Goal: Task Accomplishment & Management: Manage account settings

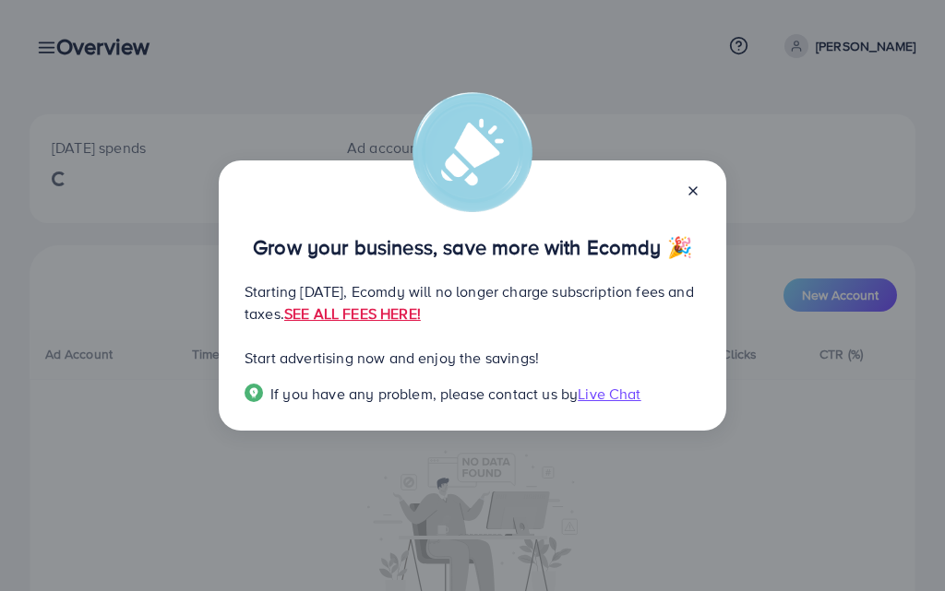
click at [694, 188] on icon at bounding box center [692, 191] width 15 height 15
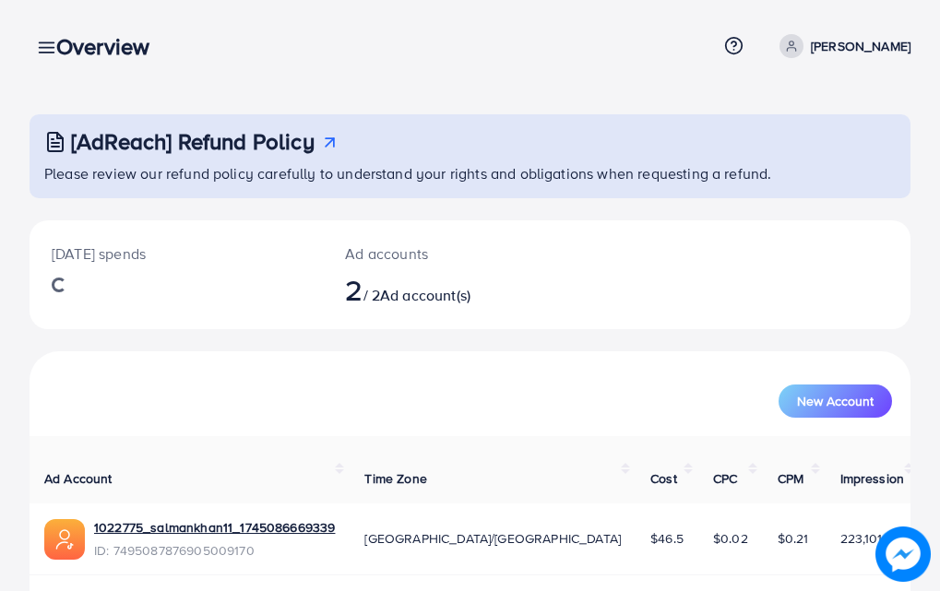
click at [46, 57] on div "Overview" at bounding box center [110, 46] width 137 height 27
click at [46, 46] on div "Overview" at bounding box center [110, 46] width 137 height 27
click at [34, 52] on link at bounding box center [43, 46] width 27 height 23
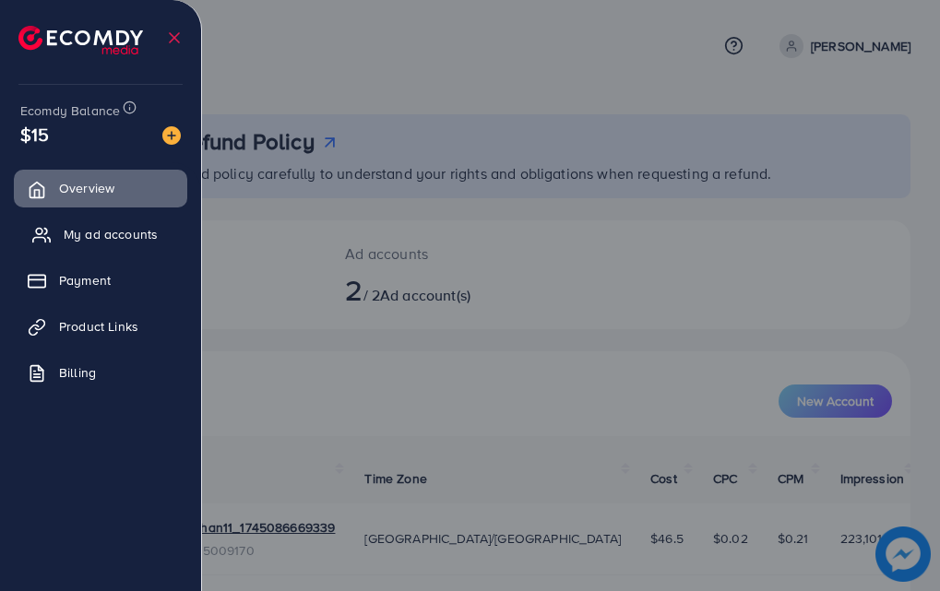
click at [93, 231] on span "My ad accounts" at bounding box center [111, 234] width 94 height 18
click at [118, 238] on span "My ad accounts" at bounding box center [111, 234] width 94 height 18
click at [86, 246] on link "My ad accounts" at bounding box center [100, 234] width 173 height 37
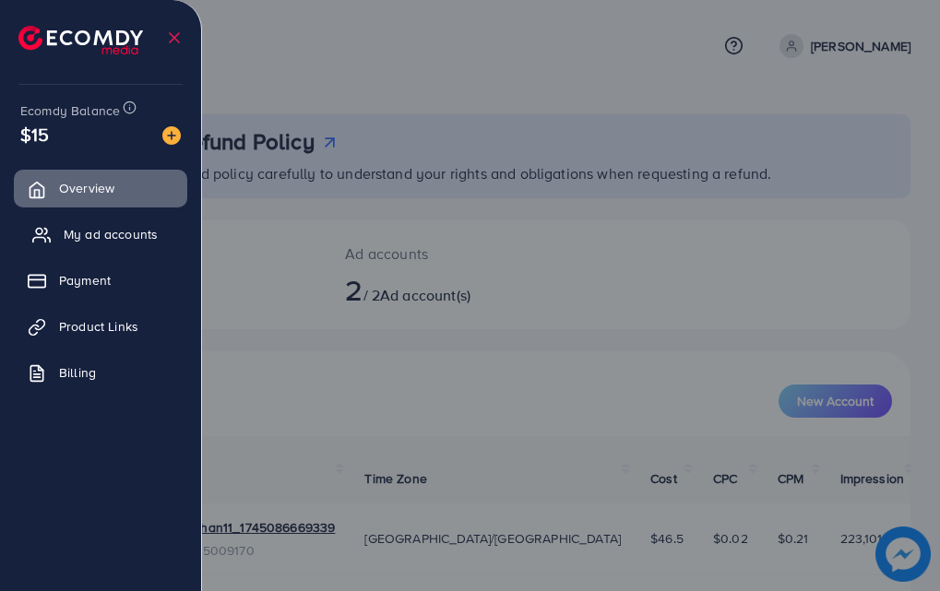
click at [86, 246] on link "My ad accounts" at bounding box center [100, 234] width 173 height 37
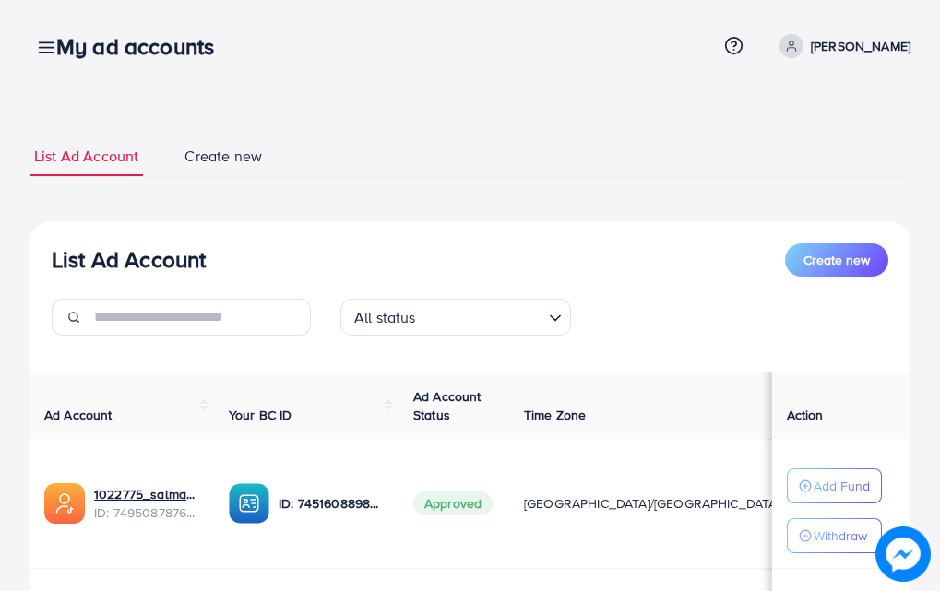
click at [47, 50] on div "My ad accounts" at bounding box center [143, 46] width 202 height 27
click at [38, 57] on icon at bounding box center [46, 47] width 19 height 19
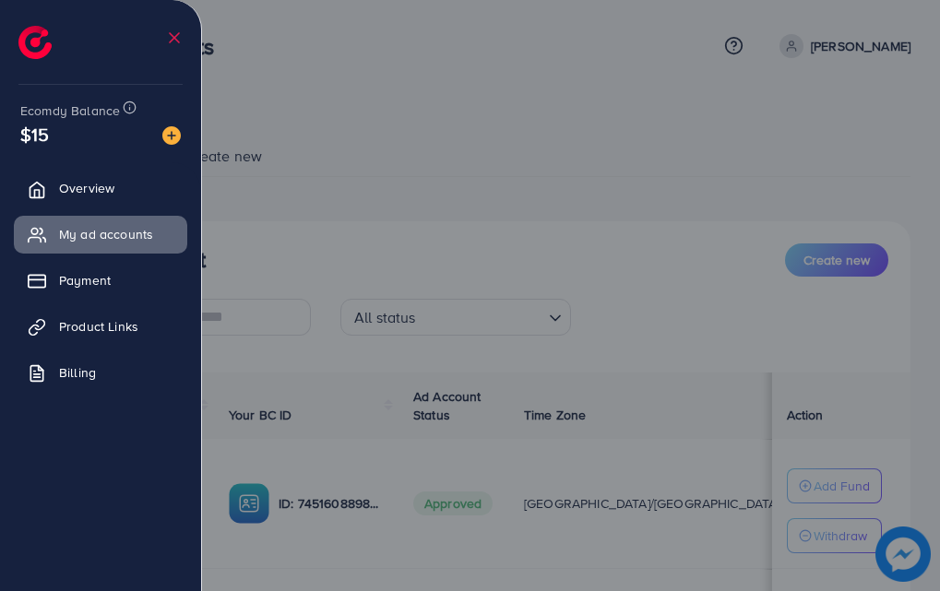
click at [394, 122] on div at bounding box center [470, 354] width 940 height 709
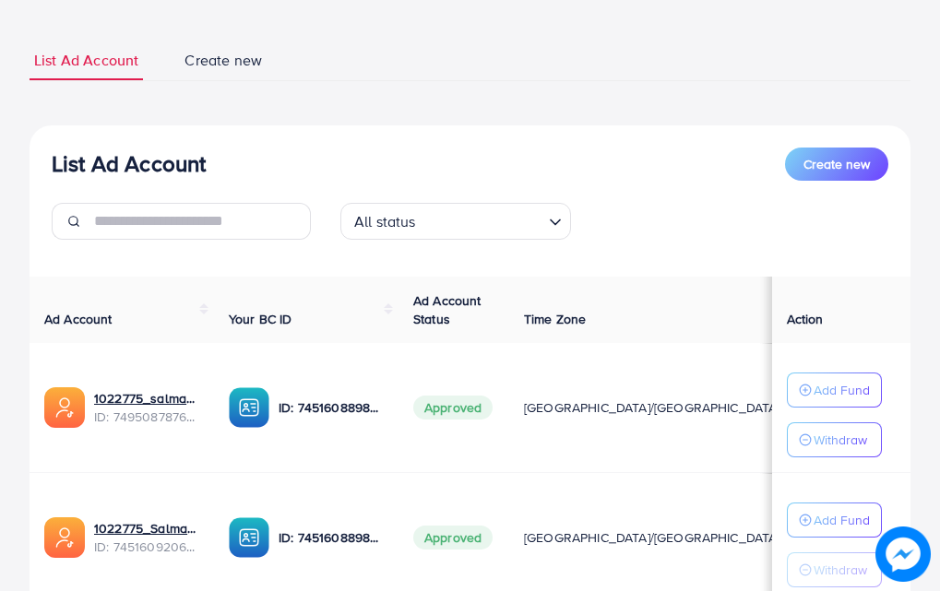
scroll to position [104, 0]
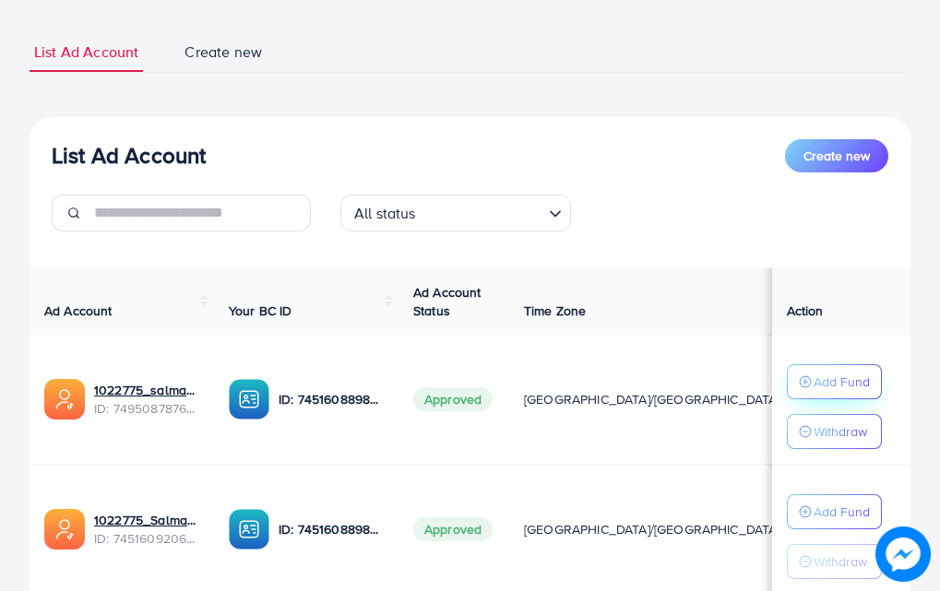
click at [846, 370] on button "Add Fund" at bounding box center [834, 381] width 95 height 35
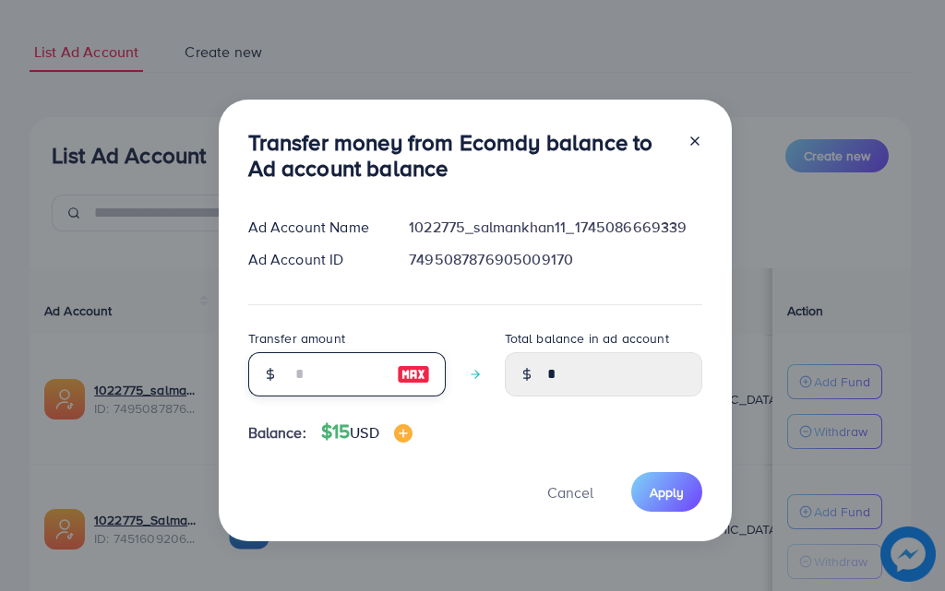
click at [333, 382] on input "number" at bounding box center [337, 374] width 92 height 44
type input "*"
type input "****"
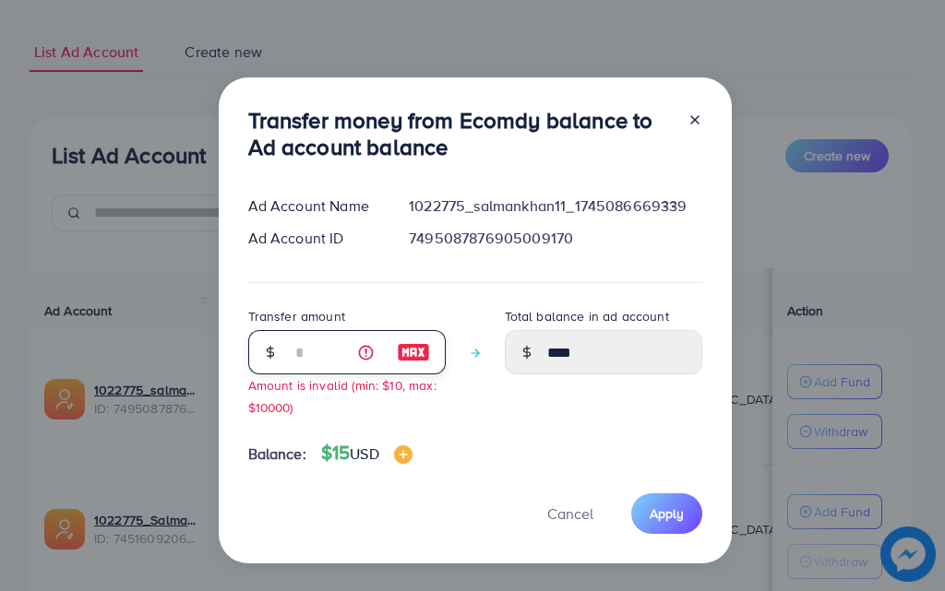
type input "**"
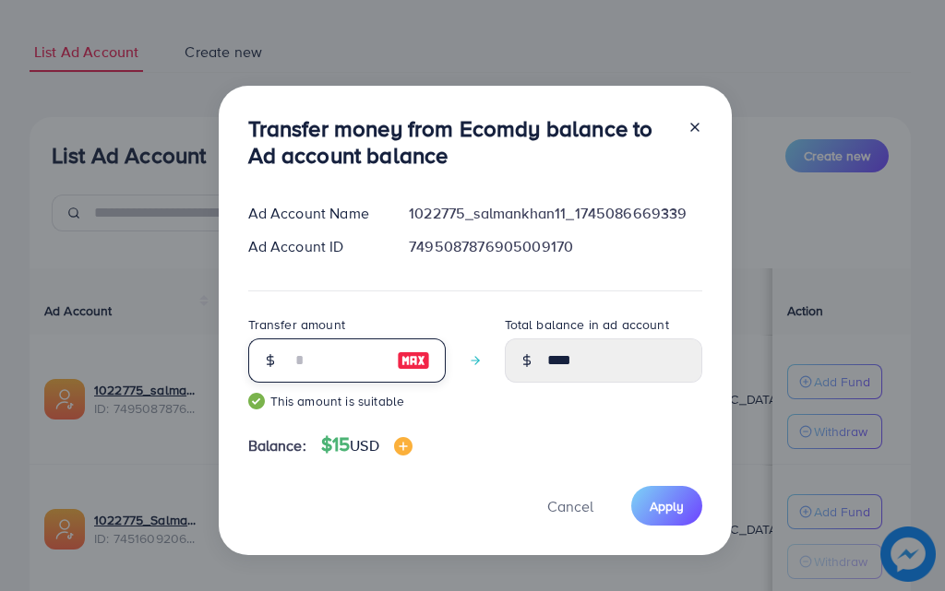
type input "*****"
type input "**"
click at [656, 508] on span "Apply" at bounding box center [666, 506] width 34 height 18
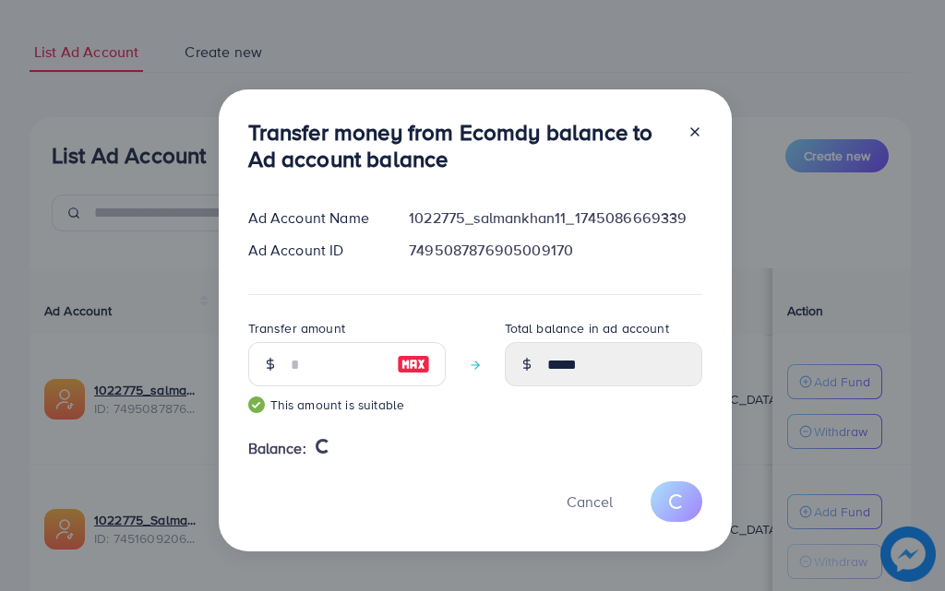
type input "*"
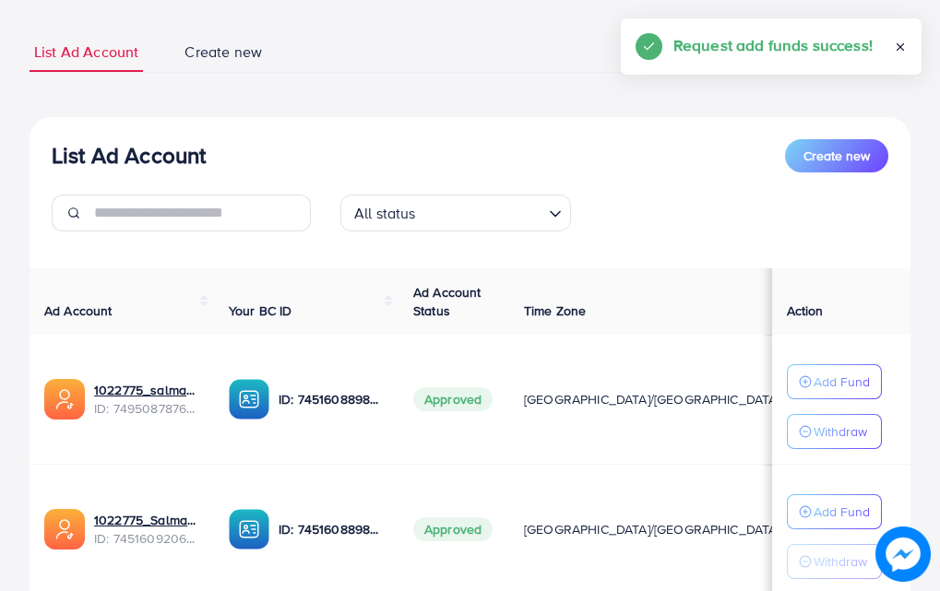
click at [818, 438] on p "Withdraw" at bounding box center [841, 432] width 54 height 22
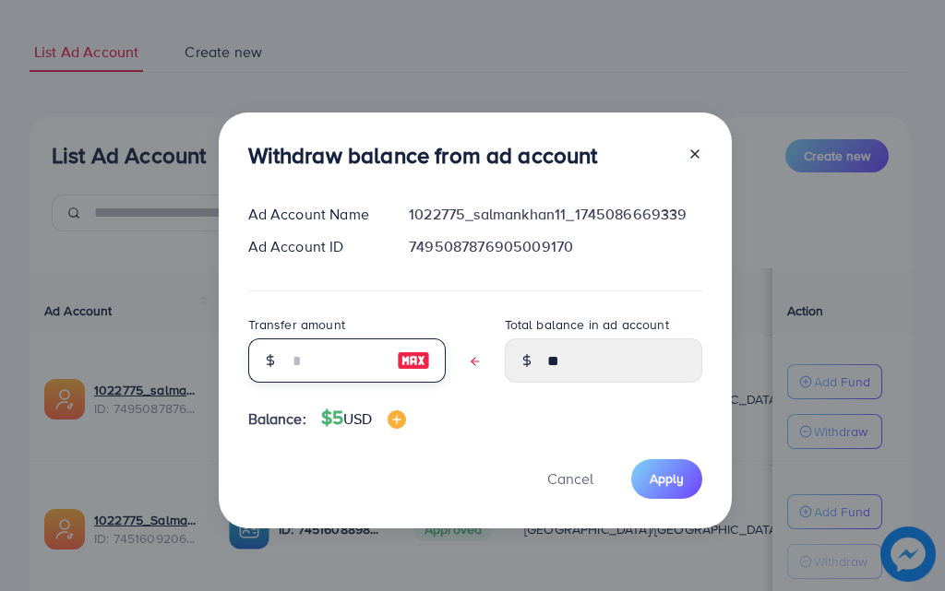
click at [301, 356] on input "text" at bounding box center [337, 361] width 92 height 44
type input "*"
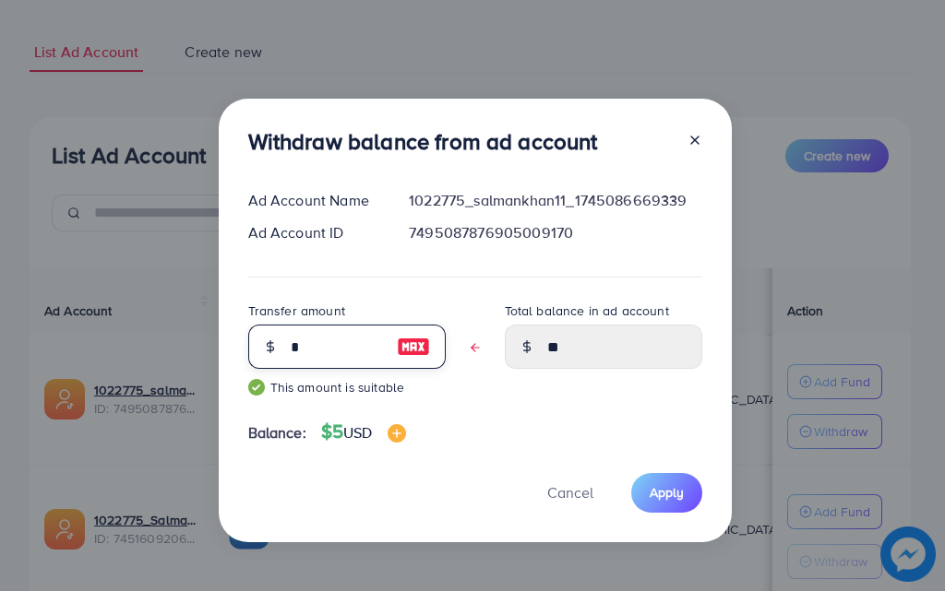
type input "****"
type input "*"
click at [660, 492] on span "Apply" at bounding box center [666, 492] width 34 height 18
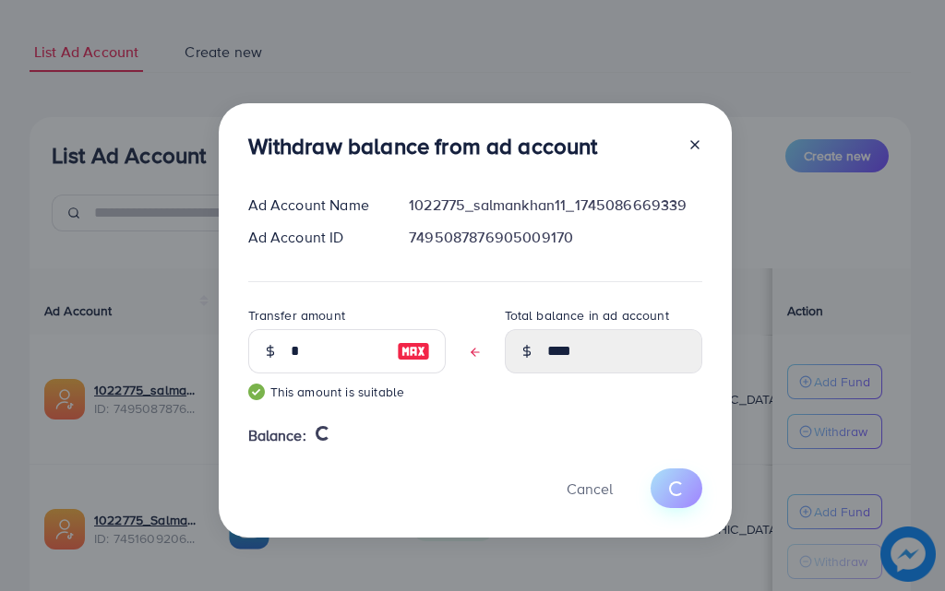
type input "**"
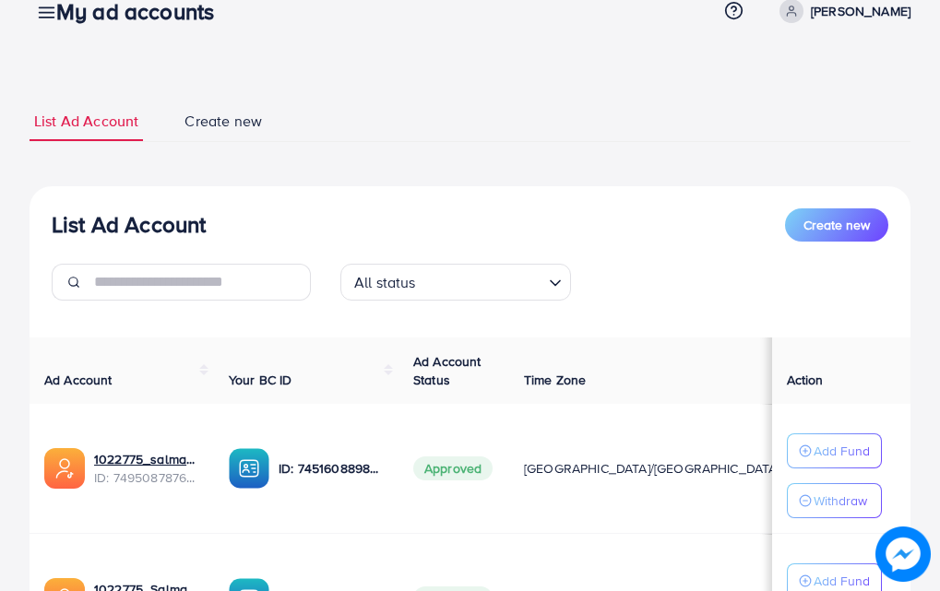
scroll to position [9, 0]
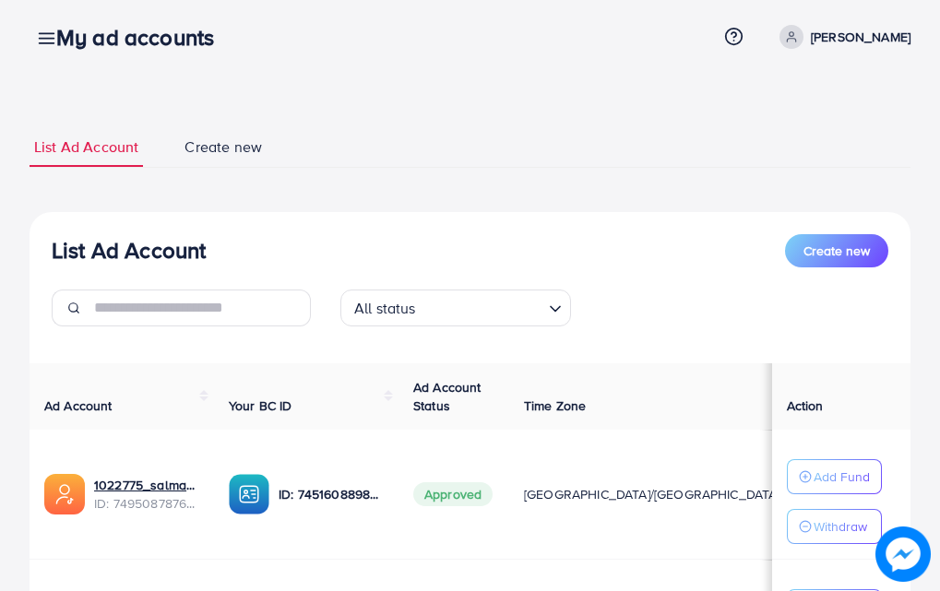
click at [47, 33] on div "My ad accounts" at bounding box center [143, 37] width 202 height 27
click at [39, 45] on icon at bounding box center [46, 38] width 19 height 19
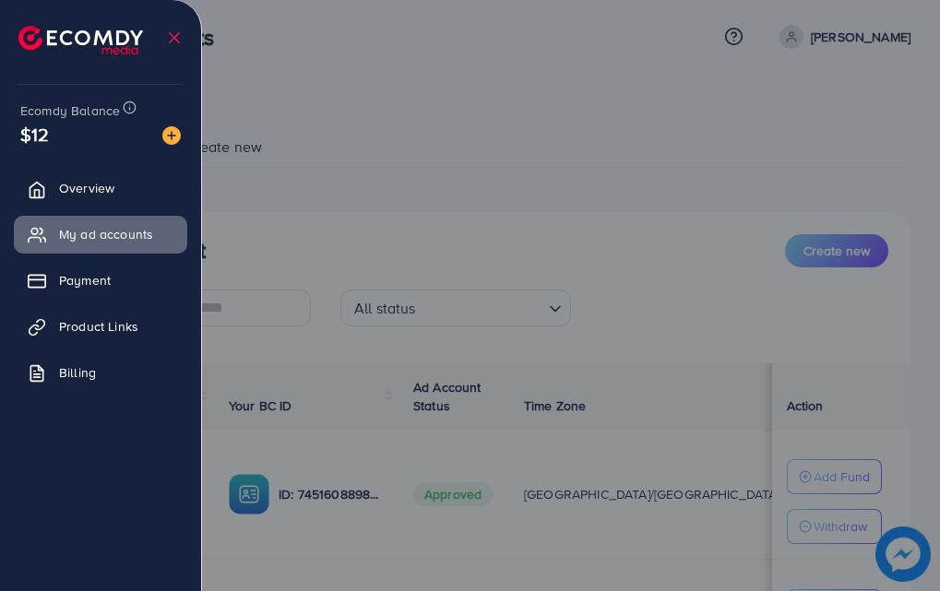
click at [392, 125] on div at bounding box center [470, 354] width 940 height 709
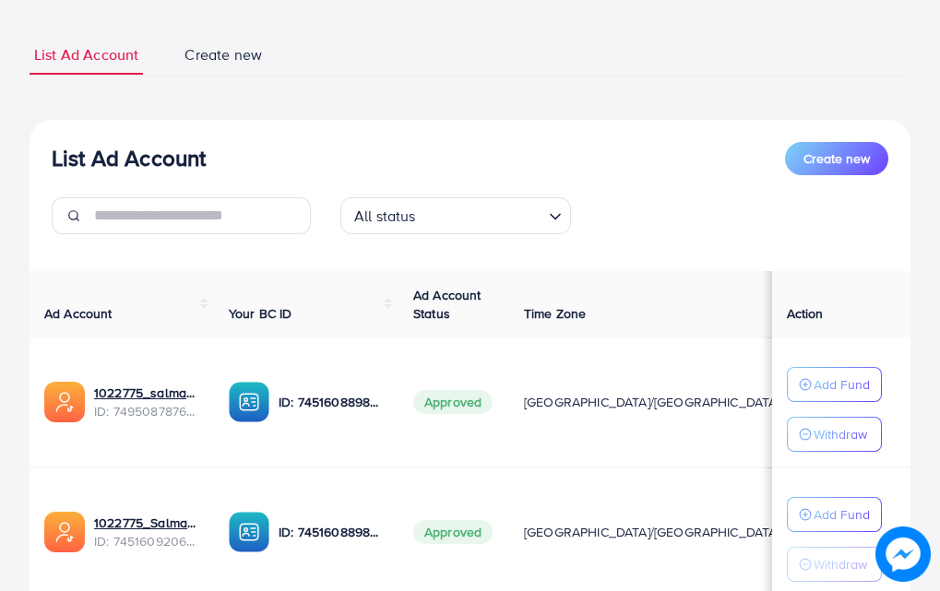
scroll to position [135, 0]
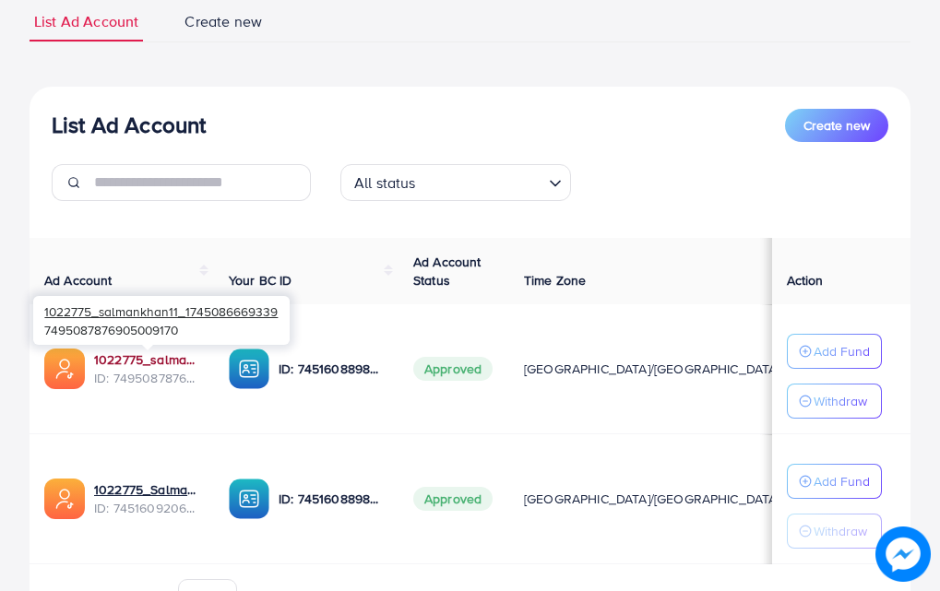
click at [162, 355] on link "1022775_salmankhan11_1745086669339" at bounding box center [146, 360] width 105 height 18
